Goal: Task Accomplishment & Management: Use online tool/utility

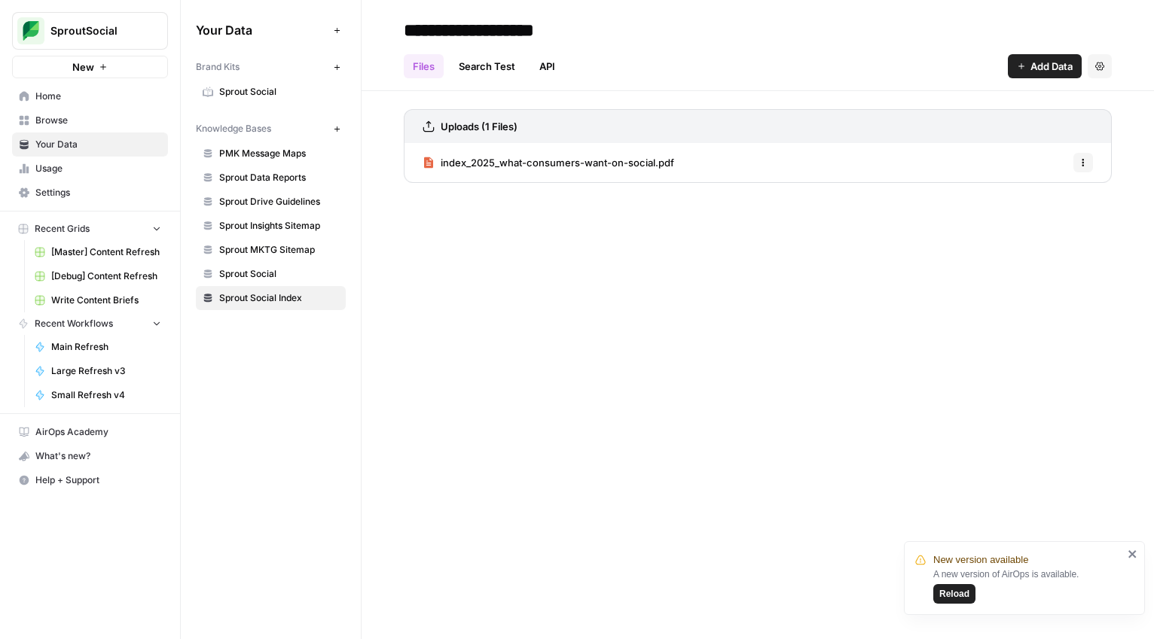
click at [122, 255] on span "[Master] Content Refresh" at bounding box center [106, 252] width 110 height 14
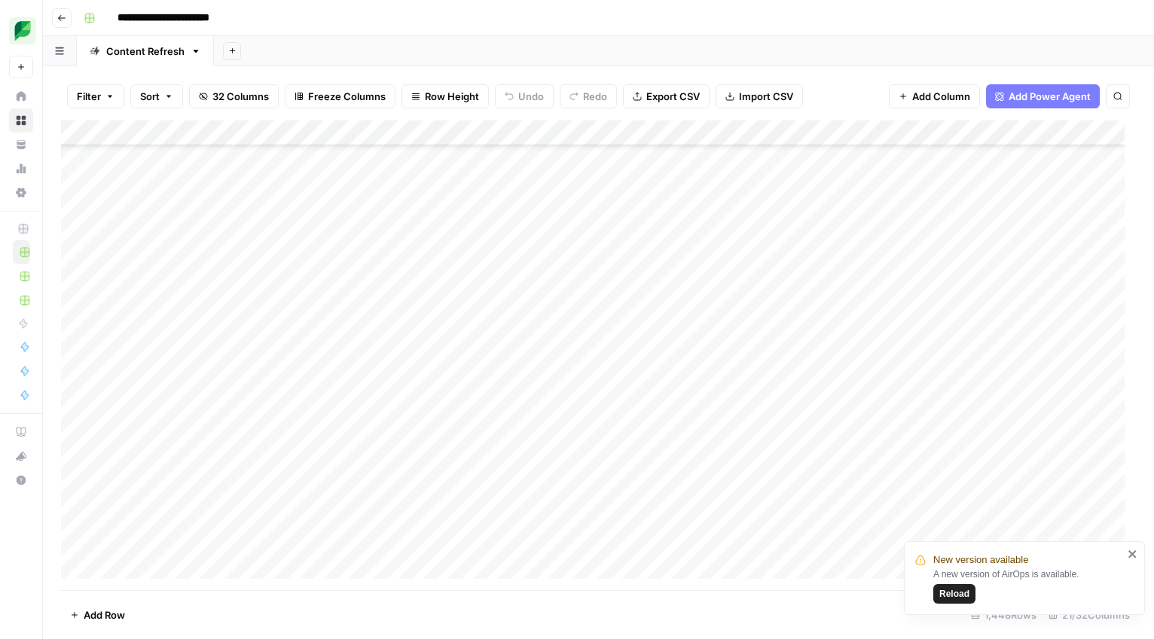
scroll to position [1000, 0]
type input "**********"
click at [1086, 142] on icon "Next Result" at bounding box center [1087, 140] width 7 height 8
click at [1065, 139] on icon "Previous Result" at bounding box center [1068, 139] width 12 height 12
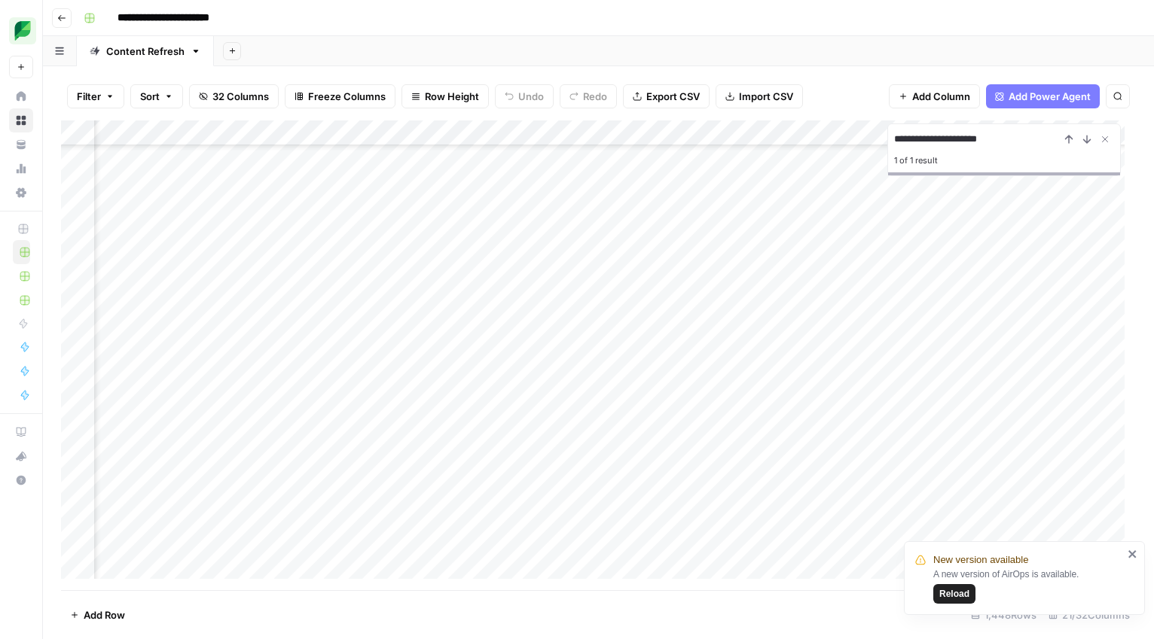
scroll to position [0, 307]
click at [967, 135] on input "**********" at bounding box center [977, 139] width 166 height 18
click at [968, 596] on span "Reload" at bounding box center [954, 594] width 30 height 14
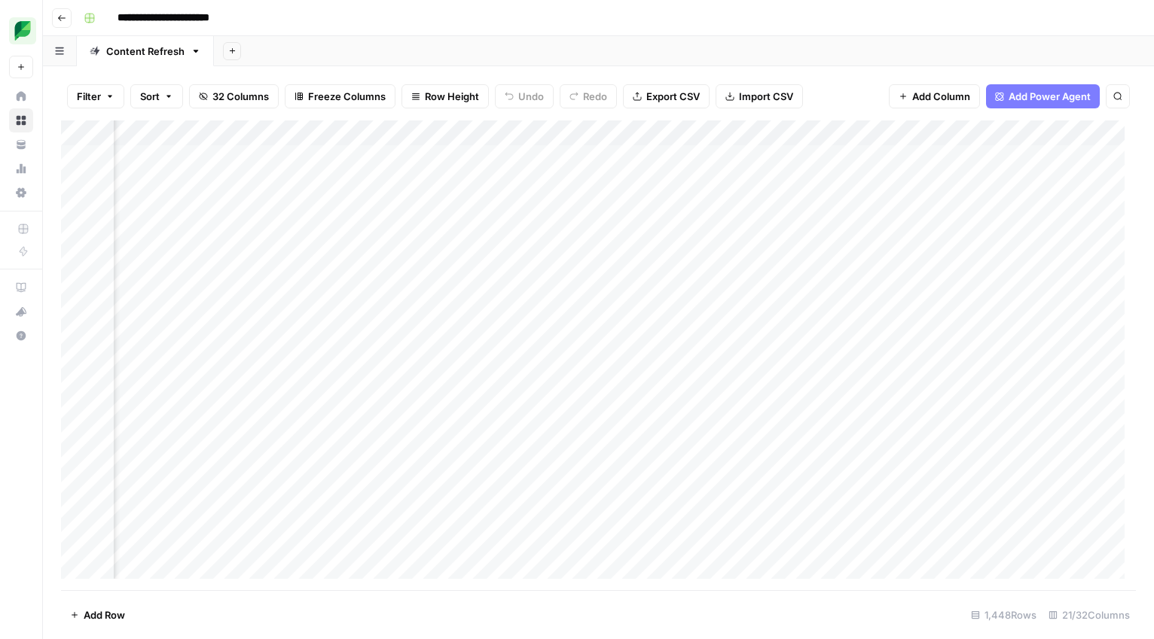
scroll to position [0, 956]
click at [448, 130] on div "Add Column" at bounding box center [598, 355] width 1075 height 470
click at [412, 291] on span "Filter" at bounding box center [455, 293] width 132 height 15
type input "Slug"
click at [546, 169] on input "text" at bounding box center [646, 175] width 200 height 15
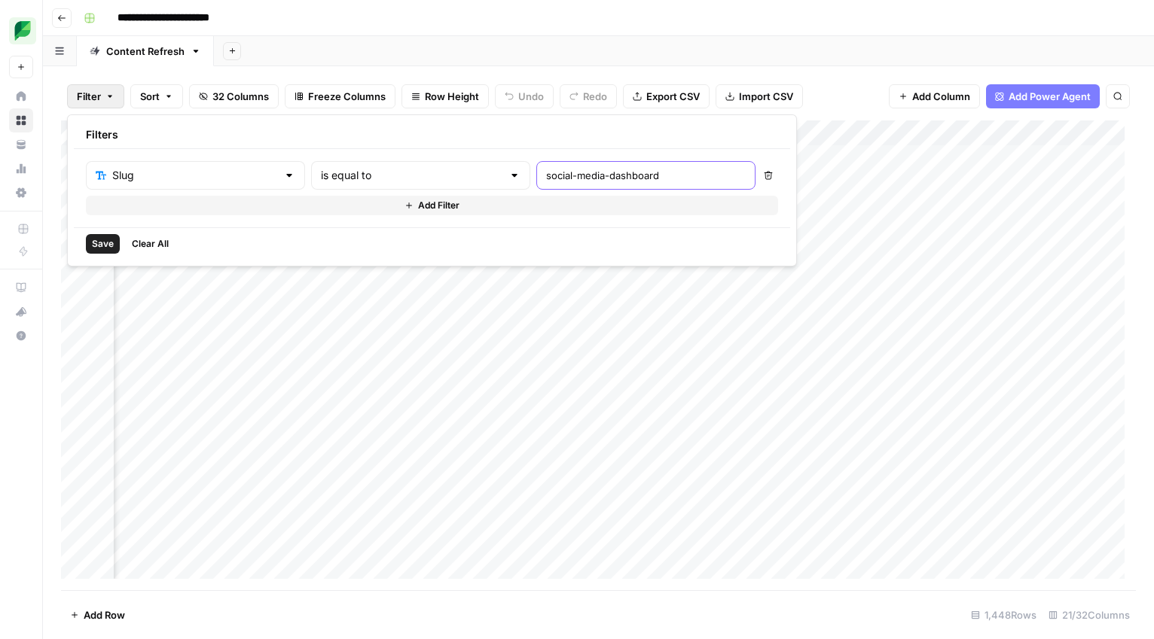
type input "social-media-dashboard"
click at [96, 245] on span "Save" at bounding box center [103, 244] width 22 height 14
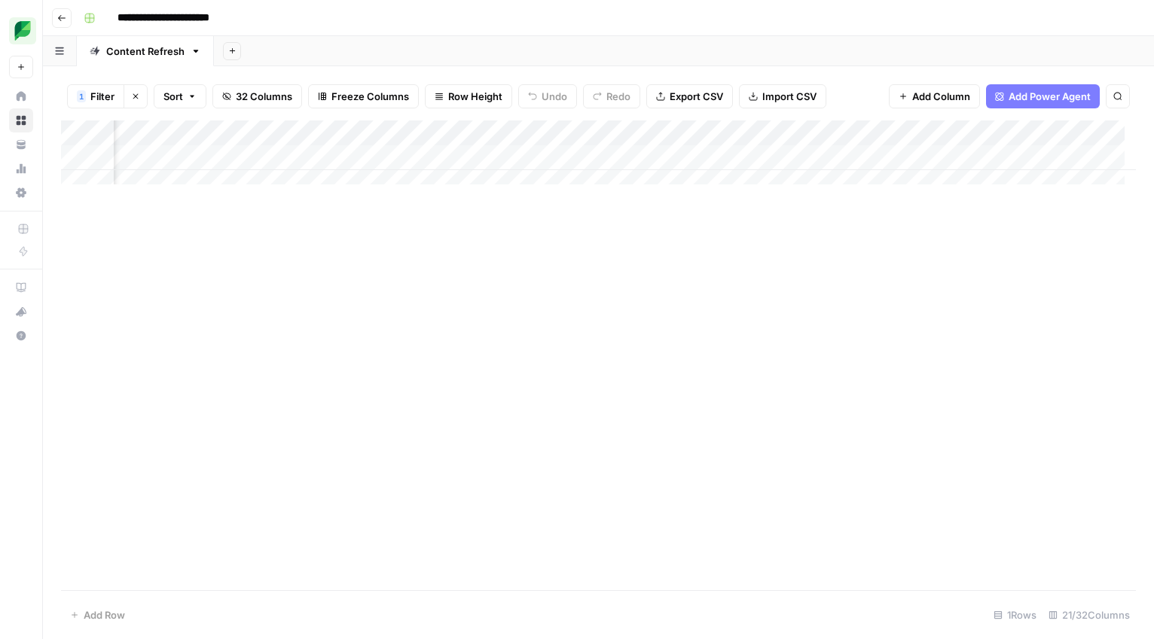
click at [561, 158] on div "Add Column" at bounding box center [598, 157] width 1075 height 75
